Goal: Task Accomplishment & Management: Manage account settings

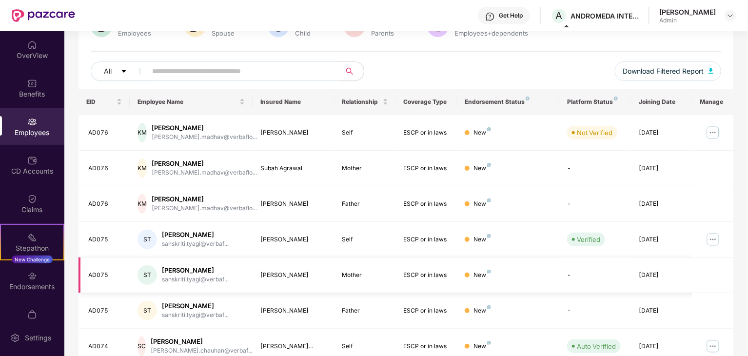
scroll to position [98, 0]
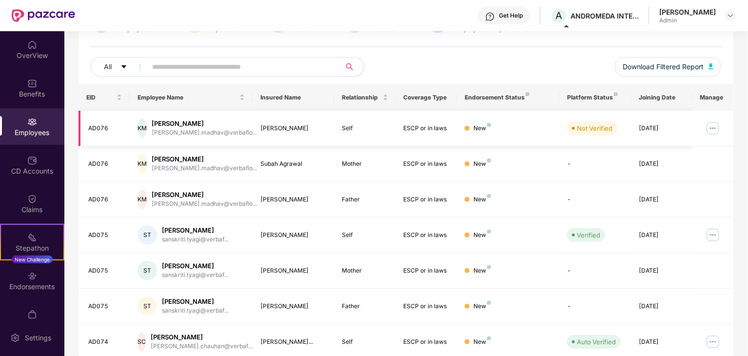
click at [163, 131] on div "[PERSON_NAME].madhav@verbaflo..." at bounding box center [204, 132] width 105 height 9
click at [184, 117] on td "KM [PERSON_NAME] [PERSON_NAME].madhav@verbaflo..." at bounding box center [191, 129] width 123 height 36
click at [705, 128] on img at bounding box center [713, 128] width 16 height 16
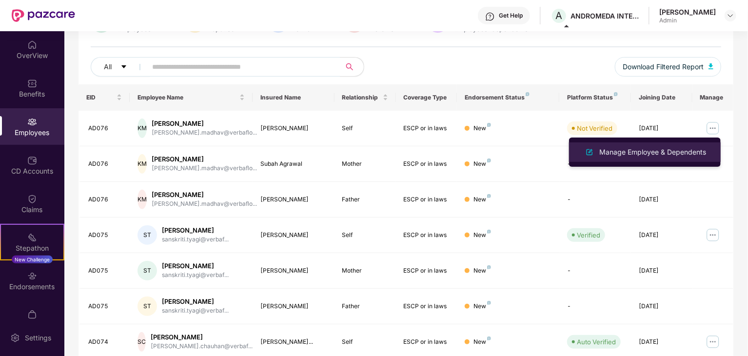
click at [680, 151] on div "Manage Employee & Dependents" at bounding box center [652, 152] width 111 height 11
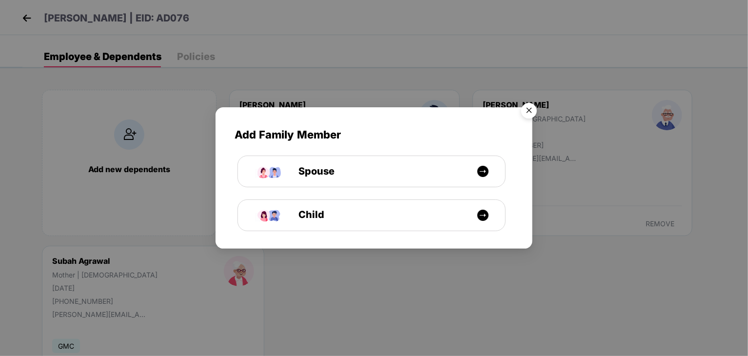
click at [536, 109] on img "Close" at bounding box center [528, 111] width 27 height 27
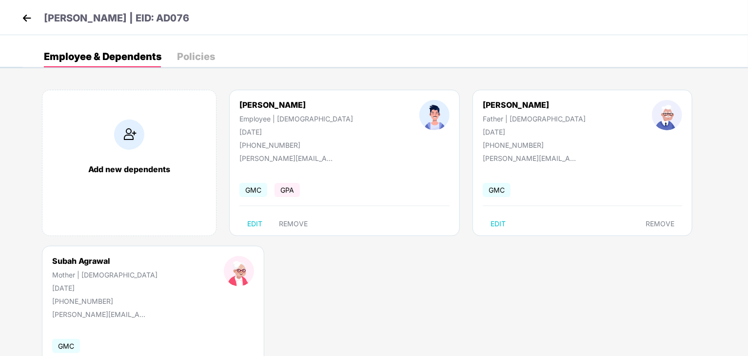
click at [25, 16] on img at bounding box center [27, 18] width 15 height 15
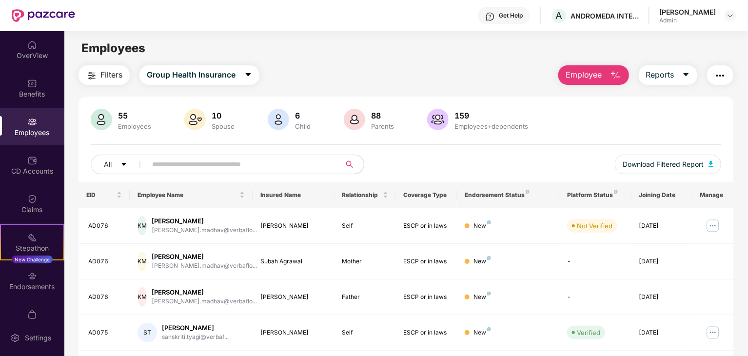
click at [238, 158] on input "text" at bounding box center [239, 164] width 175 height 15
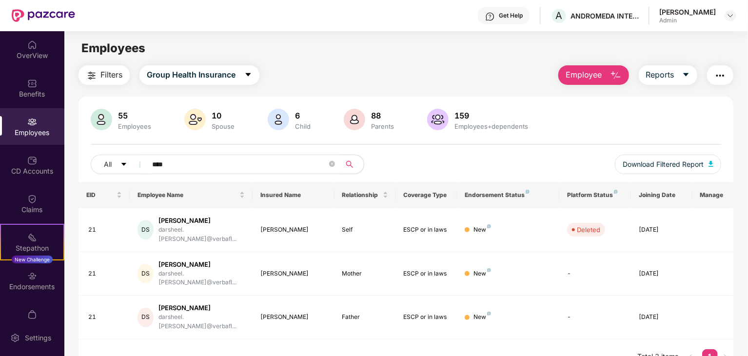
type input "****"
